Goal: Information Seeking & Learning: Learn about a topic

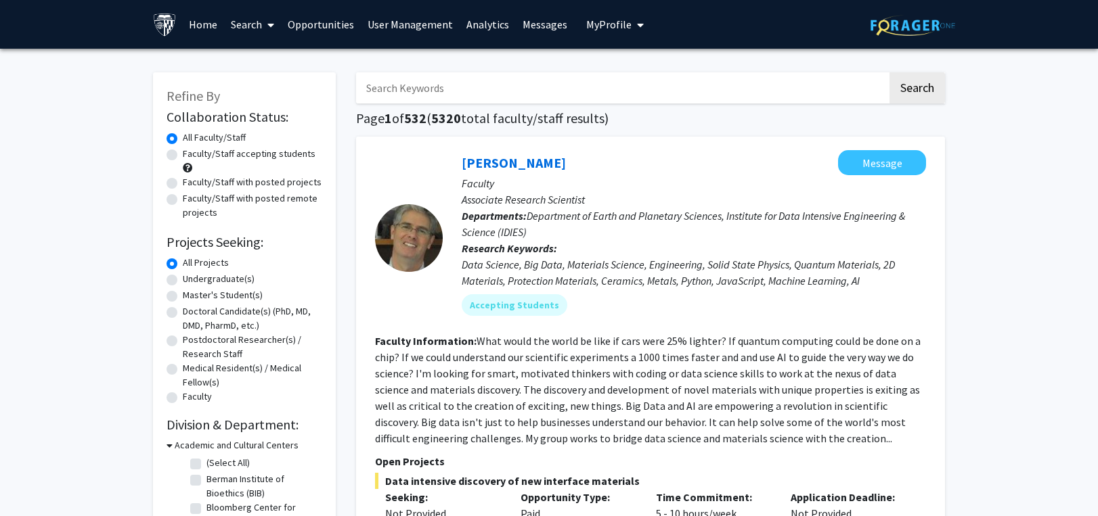
click at [405, 82] on input "Search Keywords" at bounding box center [621, 87] width 531 height 31
paste input "Amyotrophic"
type input "Amyotrophic"
click at [910, 85] on button "Search" at bounding box center [916, 87] width 55 height 31
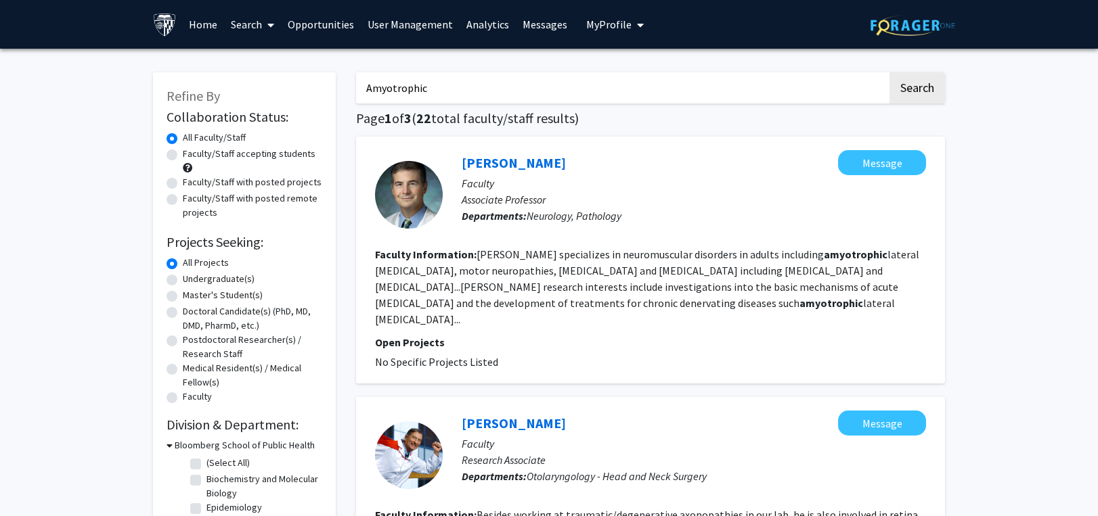
click at [183, 159] on label "Faculty/Staff accepting students" at bounding box center [249, 154] width 133 height 14
click at [183, 156] on input "Faculty/Staff accepting students" at bounding box center [187, 151] width 9 height 9
radio input "true"
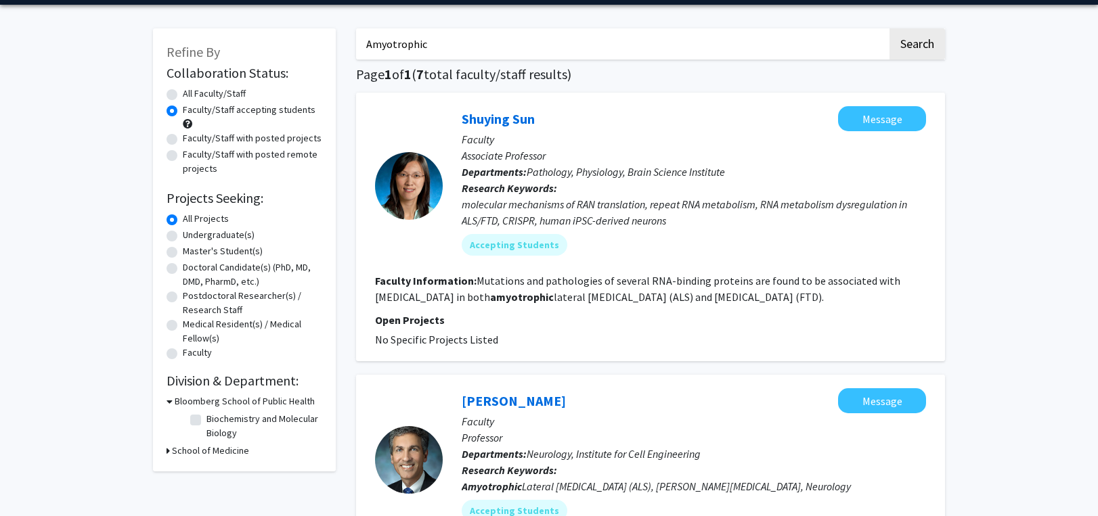
scroll to position [68, 0]
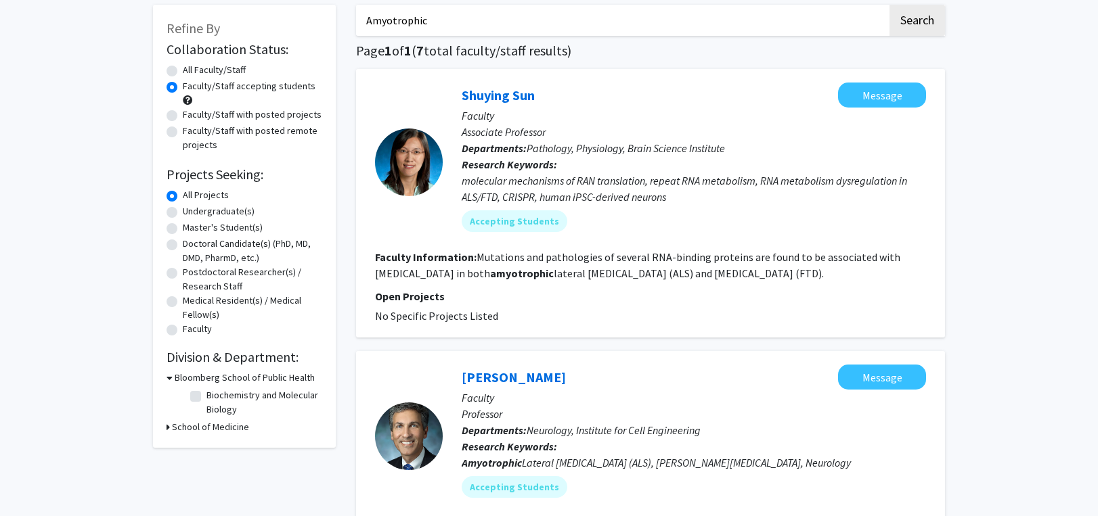
click at [516, 97] on link "Shuying Sun" at bounding box center [498, 95] width 73 height 17
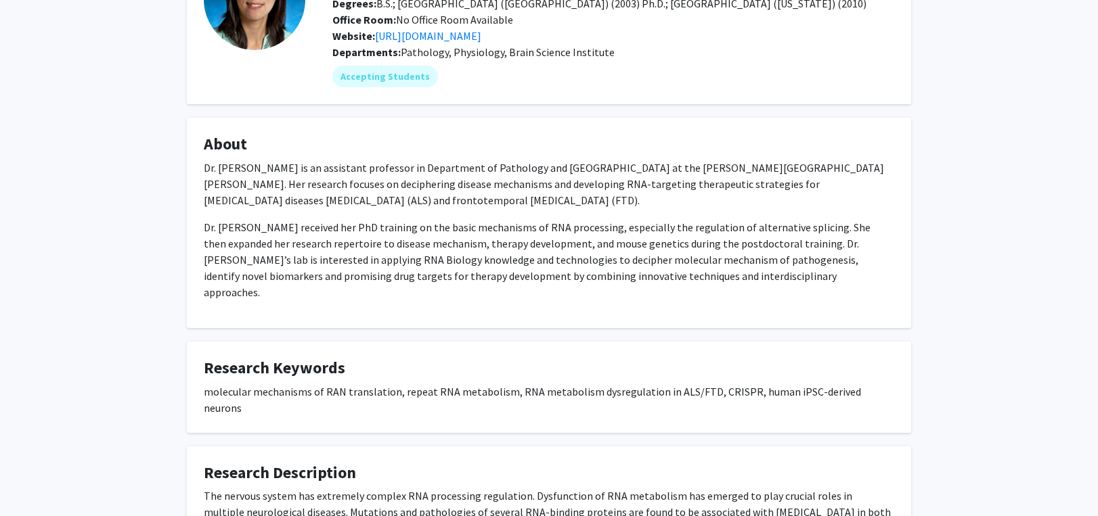
scroll to position [135, 0]
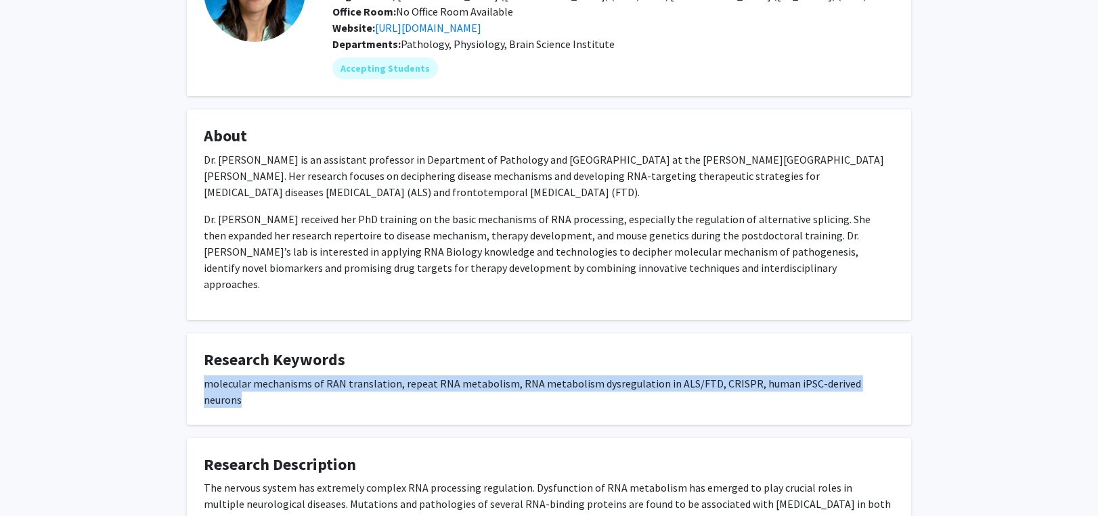
drag, startPoint x: 204, startPoint y: 370, endPoint x: 880, endPoint y: 368, distance: 676.8
click at [880, 376] on div "molecular mechanisms of RAN translation, repeat RNA metabolism, RNA metabolism …" at bounding box center [549, 392] width 690 height 32
copy div "molecular mechanisms of RAN translation, repeat RNA metabolism, RNA metabolism …"
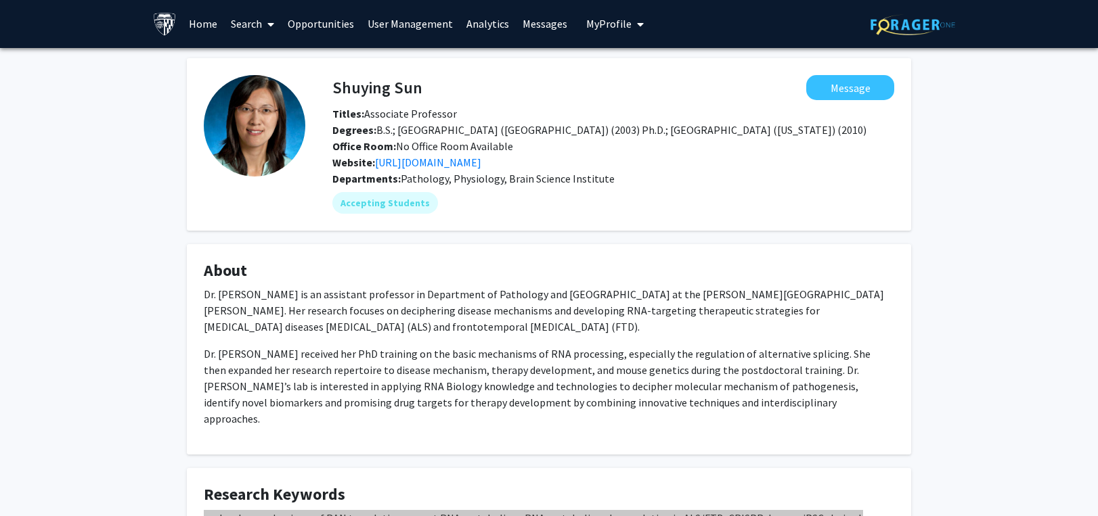
scroll to position [0, 0]
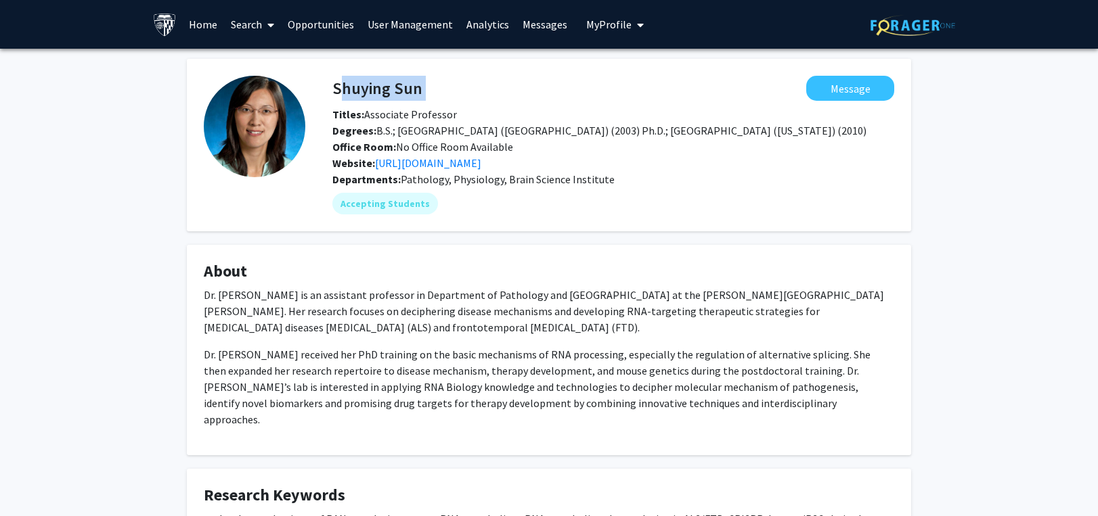
drag, startPoint x: 336, startPoint y: 77, endPoint x: 427, endPoint y: 83, distance: 91.6
click at [427, 83] on div "Shuying Sun Message" at bounding box center [613, 88] width 582 height 25
copy h4 "Shuying Sun"
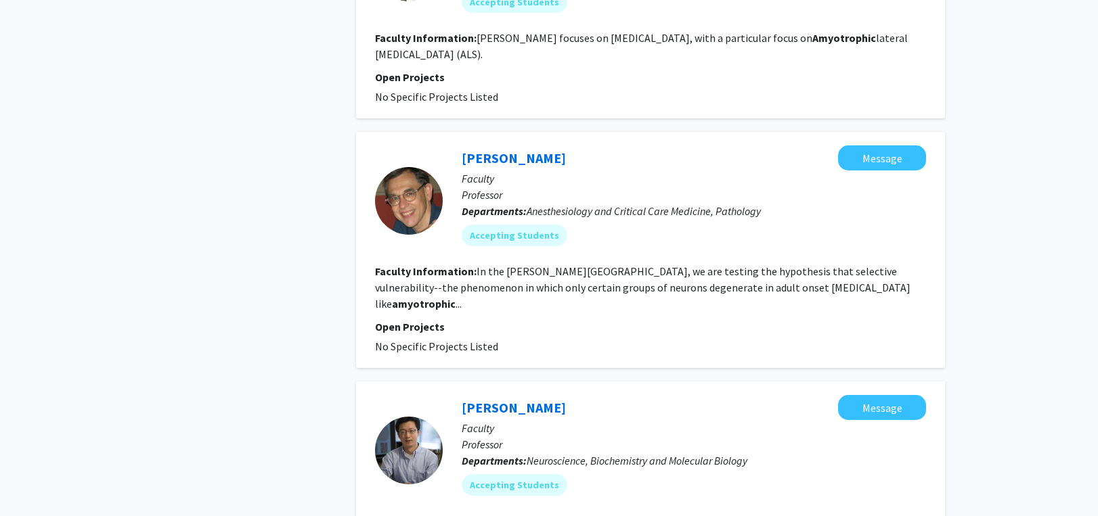
scroll to position [947, 0]
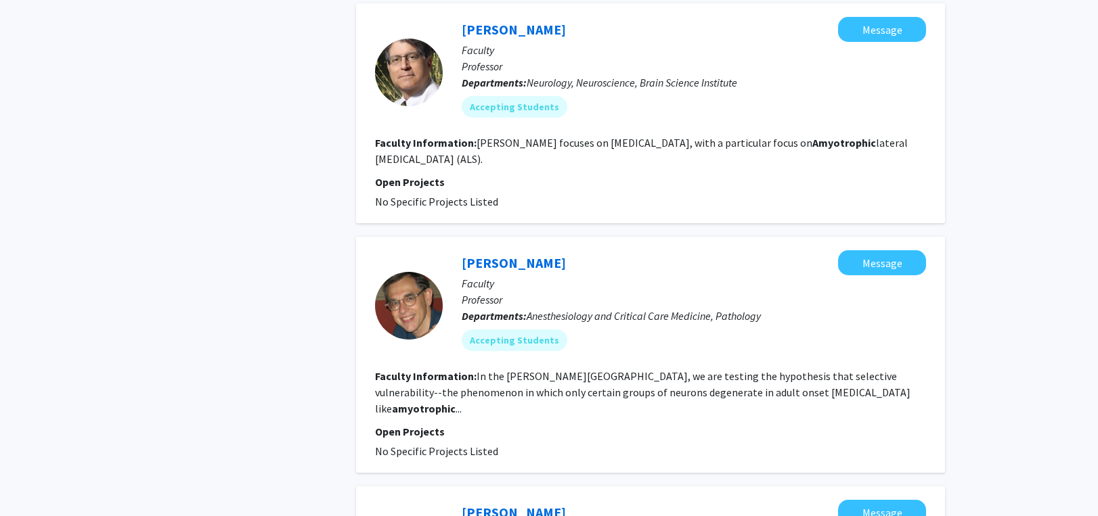
click at [997, 261] on div "Refine By Collaboration Status: Collaboration Status All Faculty/Staff Collabor…" at bounding box center [549, 99] width 1098 height 1996
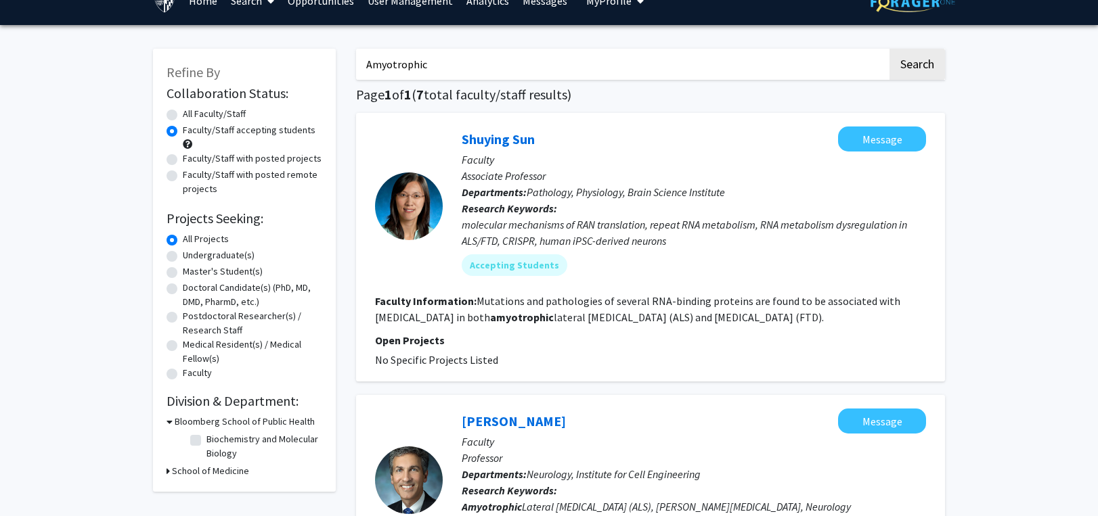
scroll to position [0, 0]
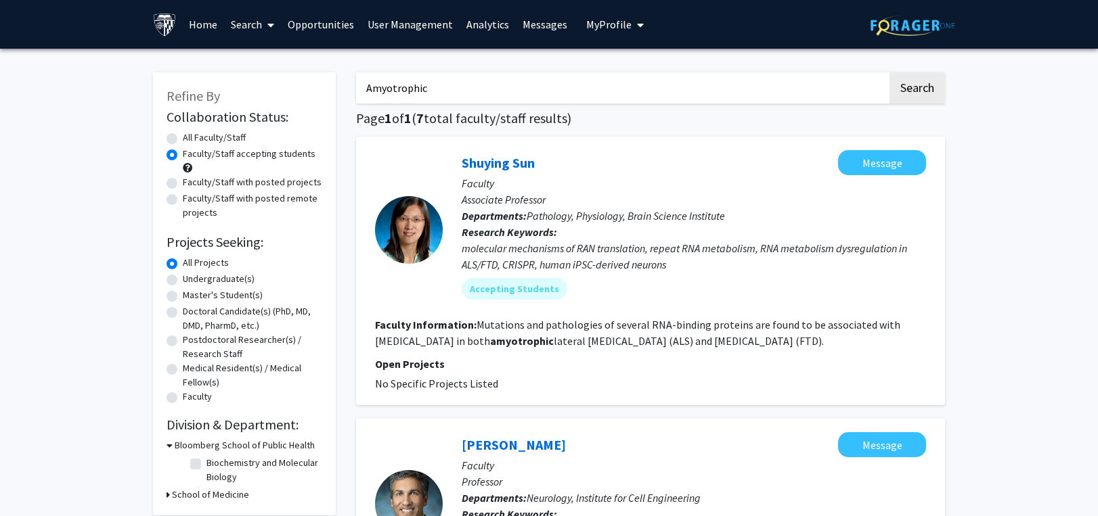
click at [260, 26] on link "Search" at bounding box center [252, 24] width 57 height 47
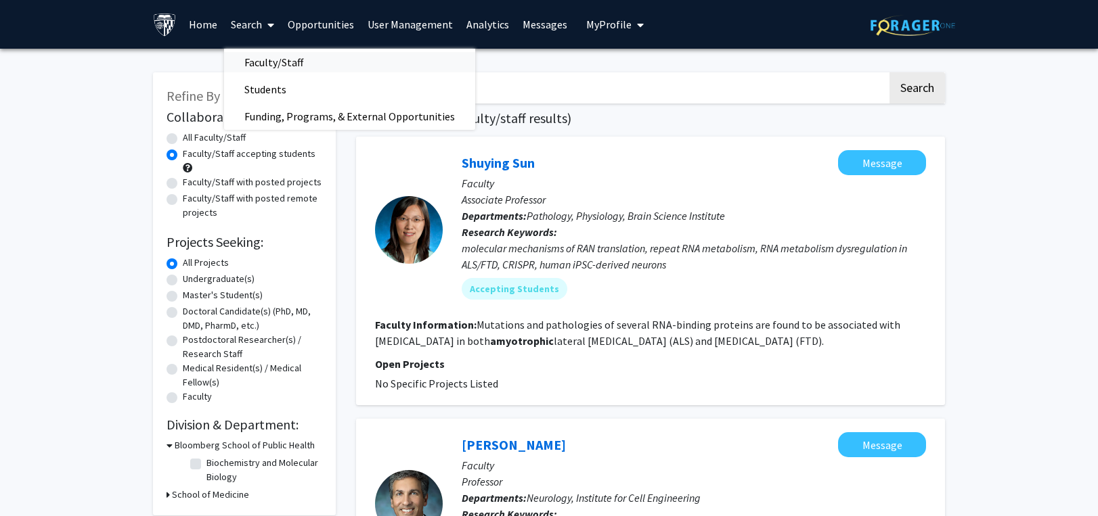
click at [249, 62] on span "Faculty/Staff" at bounding box center [273, 62] width 99 height 27
radio input "true"
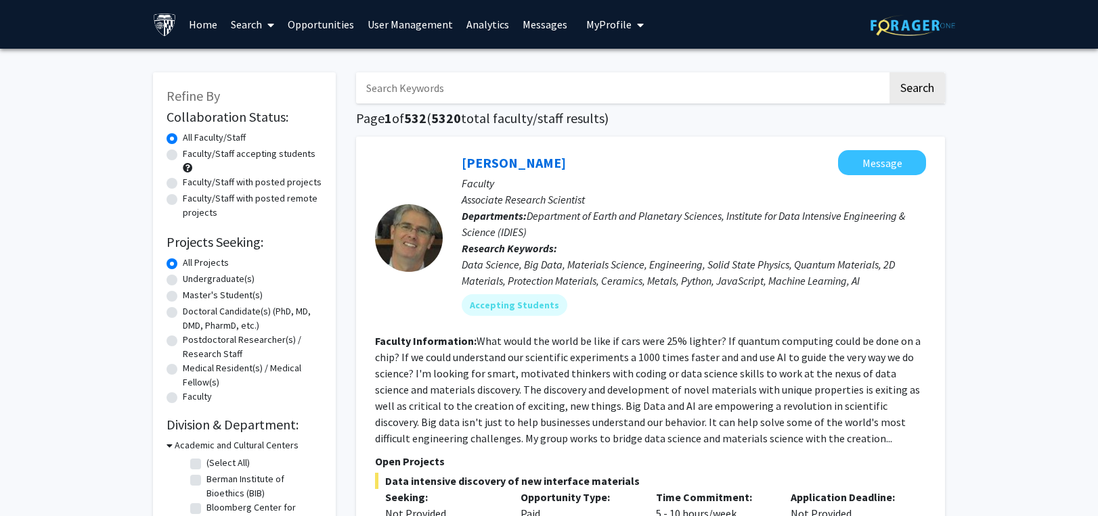
click at [421, 82] on input "Search Keywords" at bounding box center [621, 87] width 531 height 31
type input "[MEDICAL_DATA]"
click at [889, 72] on button "Search" at bounding box center [916, 87] width 55 height 31
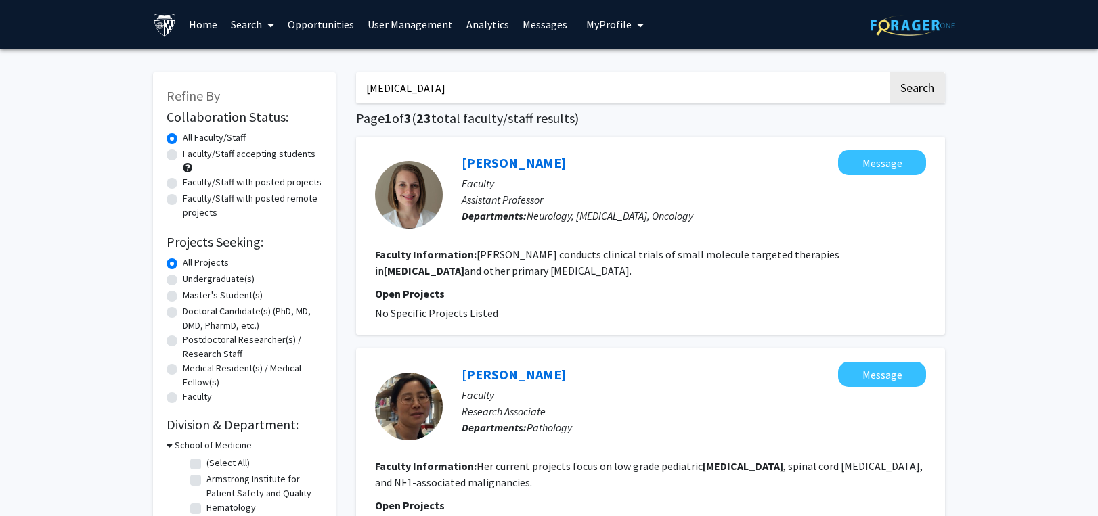
click at [183, 154] on label "Faculty/Staff accepting students" at bounding box center [249, 154] width 133 height 14
click at [183, 154] on input "Faculty/Staff accepting students" at bounding box center [187, 151] width 9 height 9
radio input "true"
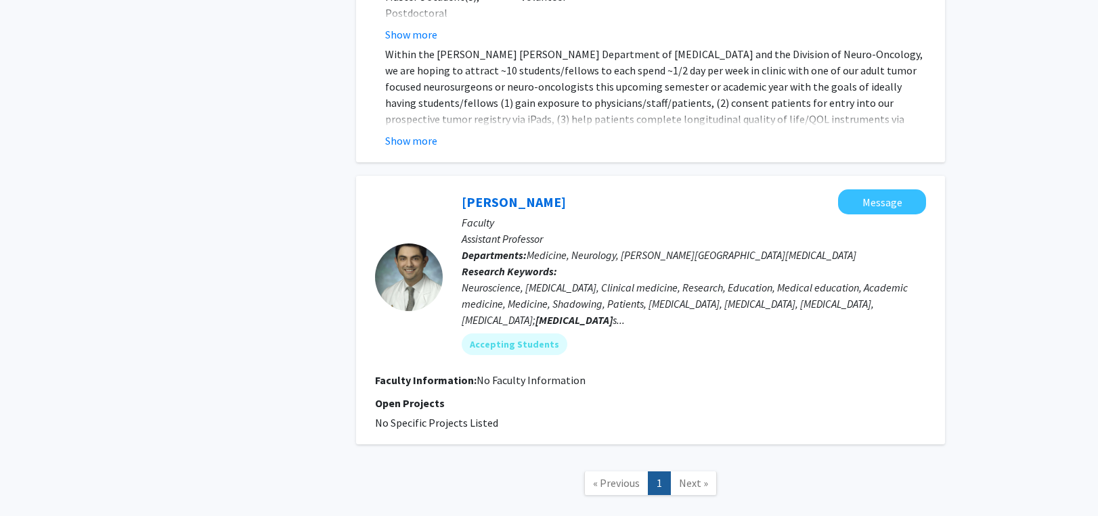
scroll to position [1083, 0]
drag, startPoint x: 978, startPoint y: 271, endPoint x: 813, endPoint y: 227, distance: 170.9
click at [503, 193] on link "[PERSON_NAME]" at bounding box center [514, 201] width 104 height 17
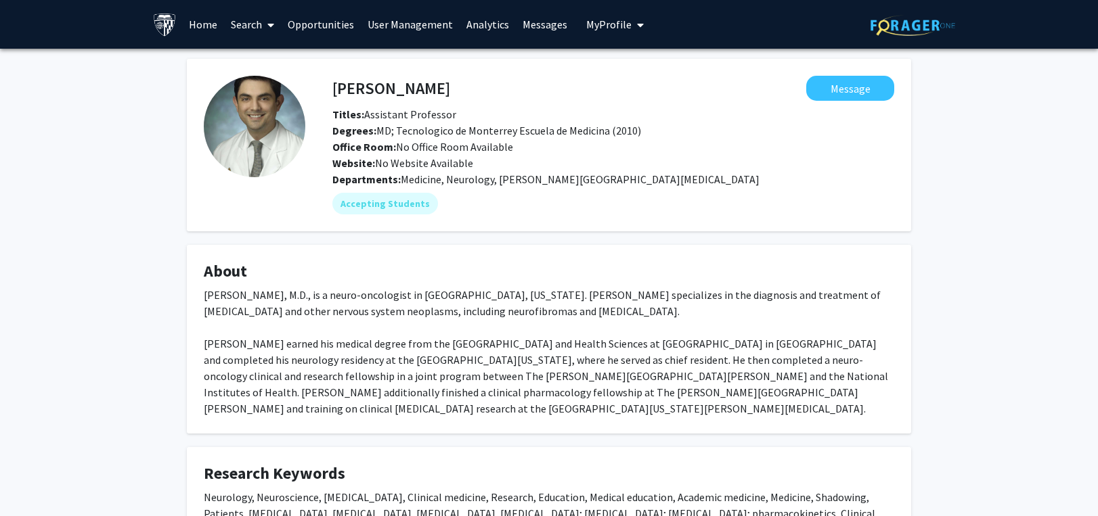
scroll to position [203, 0]
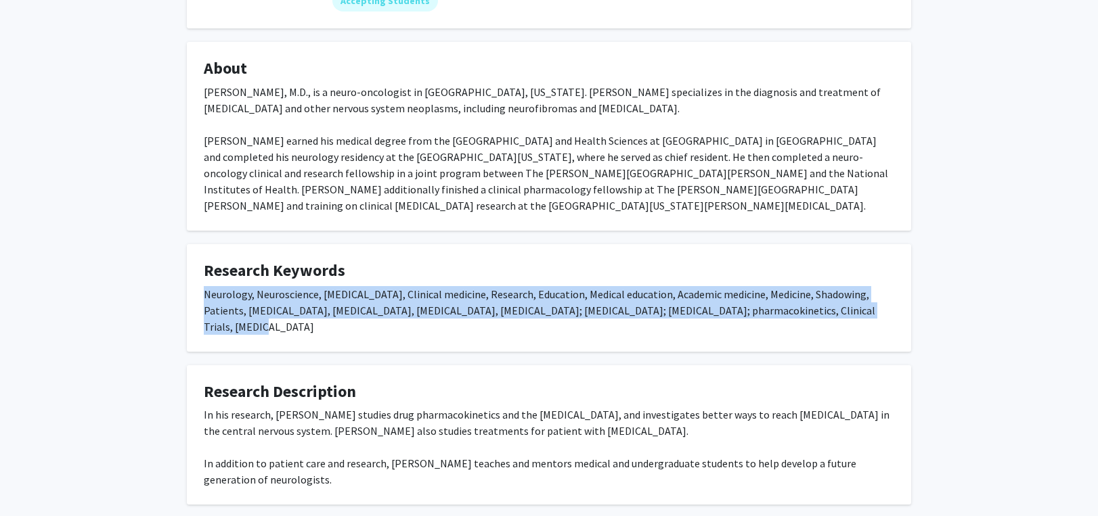
drag, startPoint x: 195, startPoint y: 294, endPoint x: 878, endPoint y: 311, distance: 683.0
click at [878, 311] on fg-card "Research Keywords Neurology, Neuroscience, Blood-brain barrier, Clinical medici…" at bounding box center [549, 298] width 724 height 108
copy div "Neurology, Neuroscience, Blood-brain barrier, Clinical medicine, Research, Educ…"
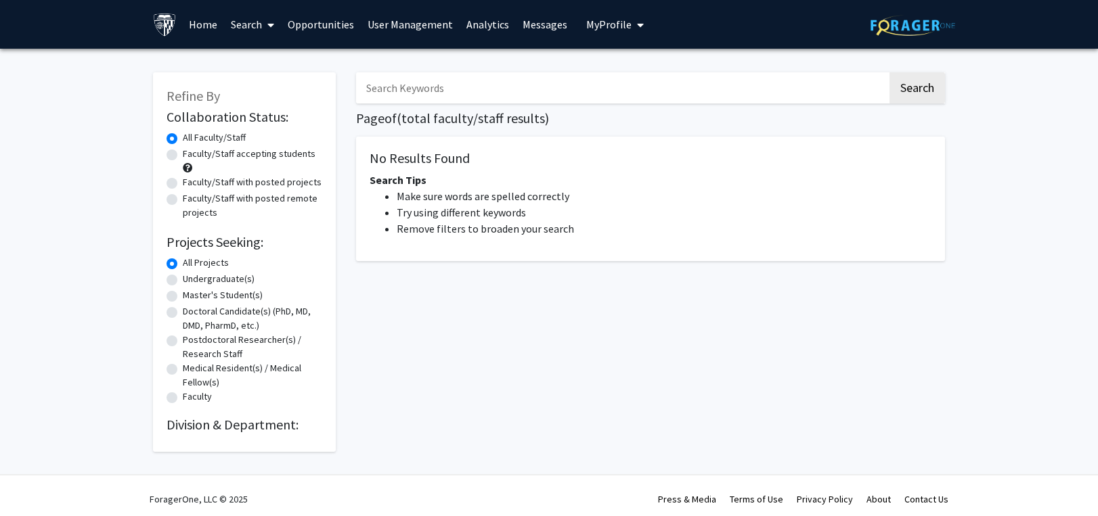
click at [254, 16] on link "Search" at bounding box center [252, 24] width 57 height 47
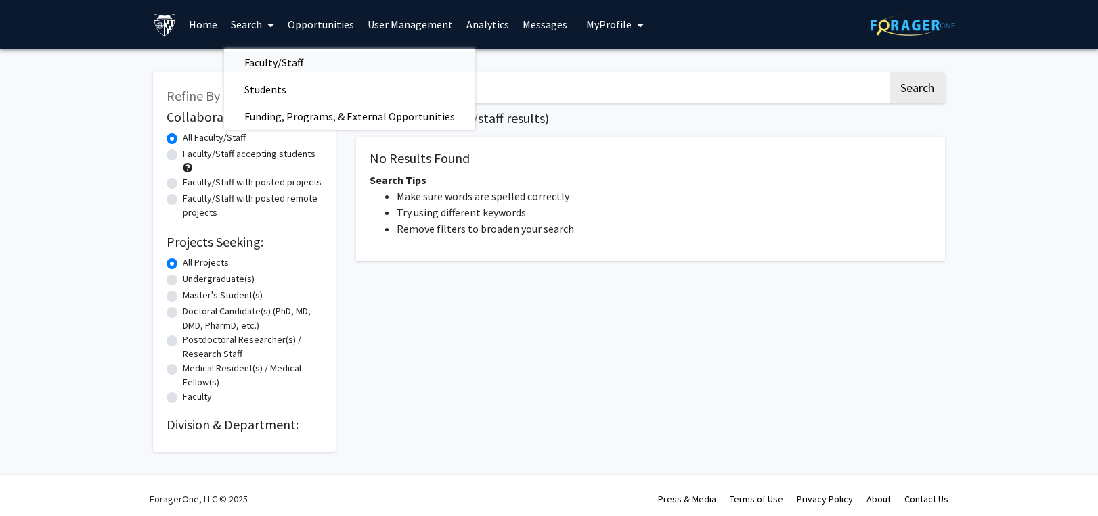
click at [264, 64] on span "Faculty/Staff" at bounding box center [273, 62] width 99 height 27
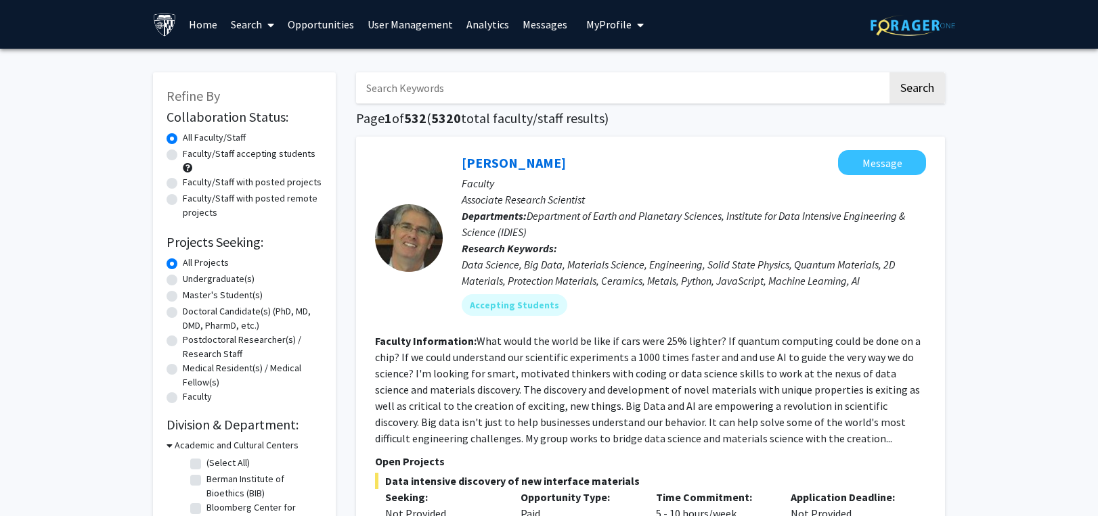
click at [540, 97] on input "Search Keywords" at bounding box center [621, 87] width 531 height 31
type input "[MEDICAL_DATA]"
click at [889, 72] on button "Search" at bounding box center [916, 87] width 55 height 31
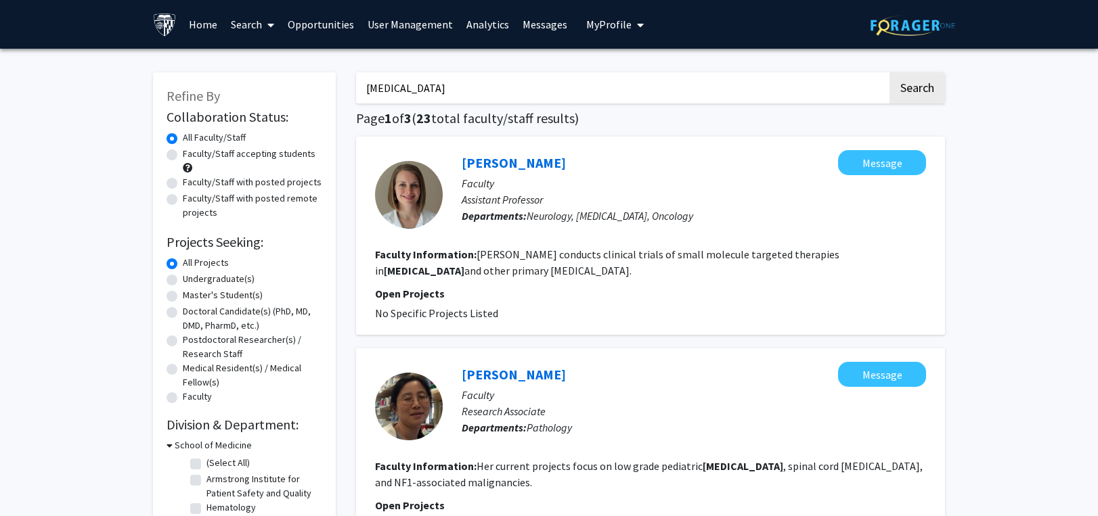
click at [183, 156] on label "Faculty/Staff accepting students" at bounding box center [249, 154] width 133 height 14
click at [183, 156] on input "Faculty/Staff accepting students" at bounding box center [187, 151] width 9 height 9
radio input "true"
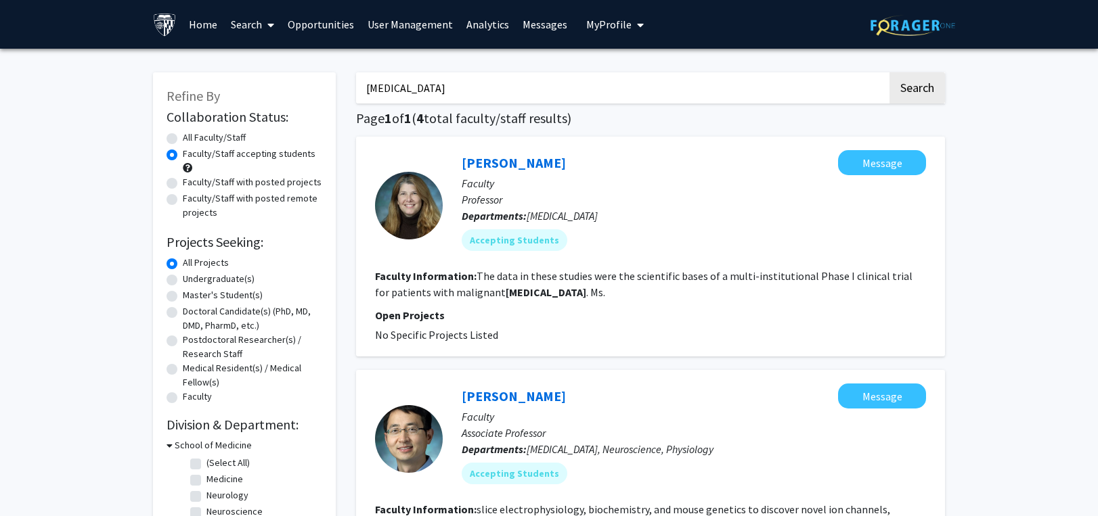
drag, startPoint x: 474, startPoint y: 69, endPoint x: 468, endPoint y: 72, distance: 7.0
drag, startPoint x: 422, startPoint y: 95, endPoint x: 236, endPoint y: 104, distance: 186.3
type input "ribosooe"
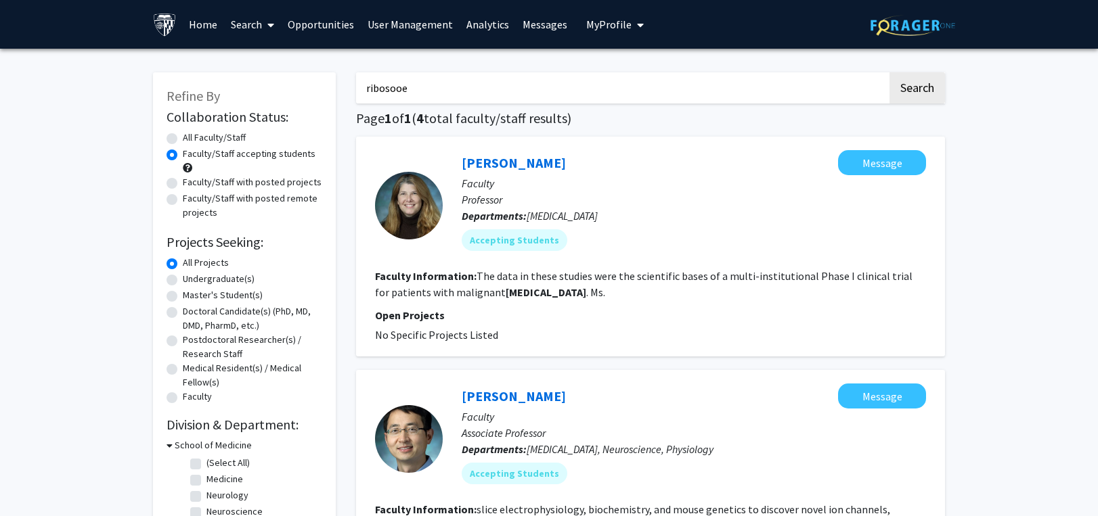
click at [889, 72] on button "Search" at bounding box center [916, 87] width 55 height 31
radio input "true"
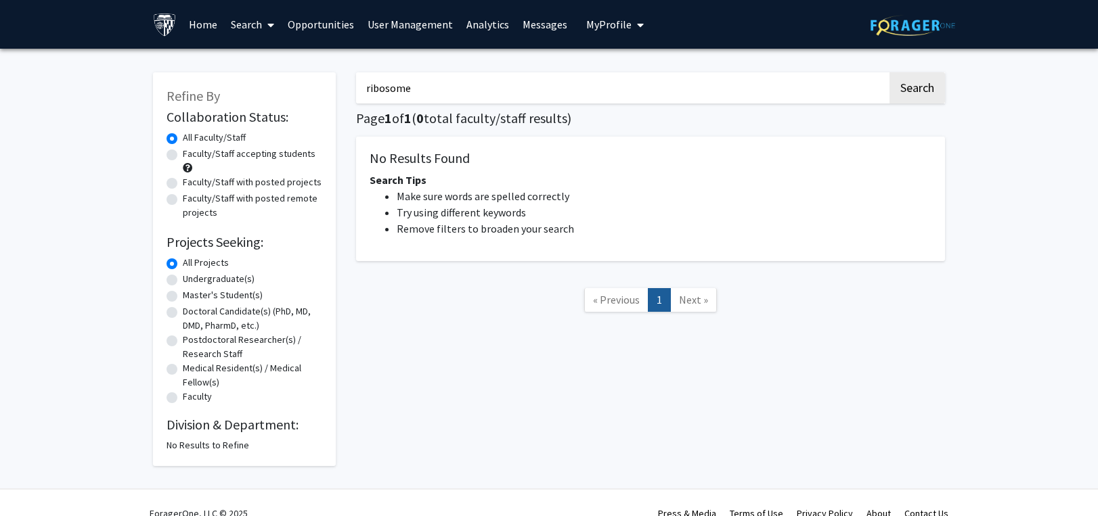
type input "ribosome"
click at [889, 72] on button "Search" at bounding box center [916, 87] width 55 height 31
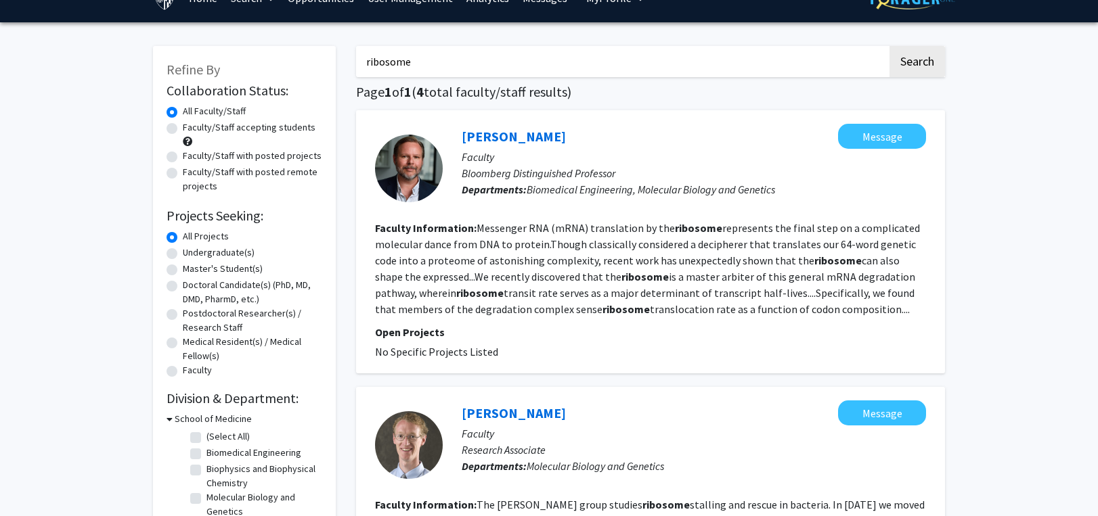
scroll to position [16, 0]
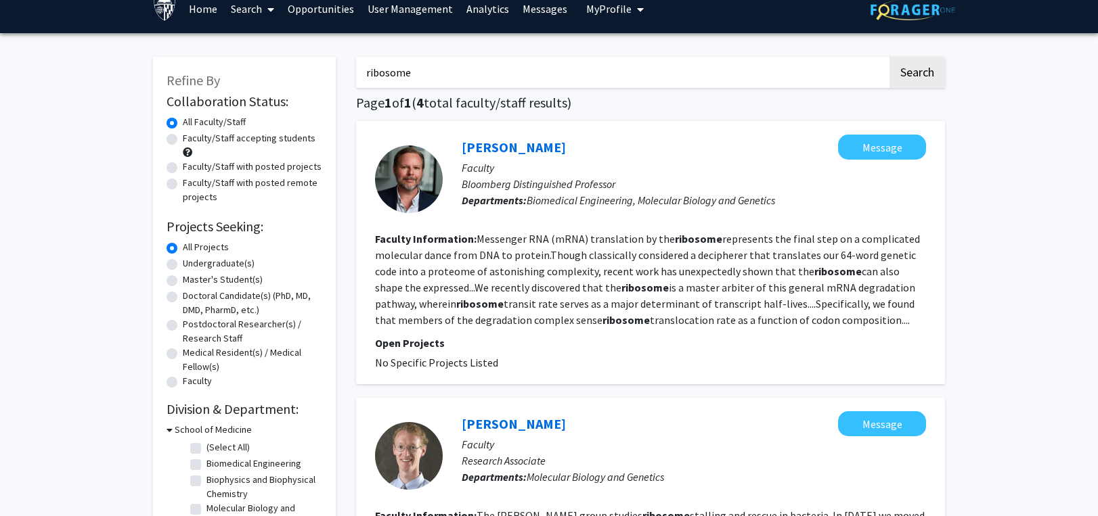
drag, startPoint x: 422, startPoint y: 68, endPoint x: 309, endPoint y: 83, distance: 114.1
click at [889, 57] on button "Search" at bounding box center [916, 72] width 55 height 31
